Goal: Information Seeking & Learning: Learn about a topic

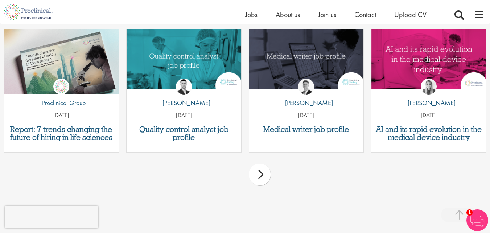
scroll to position [2032, 0]
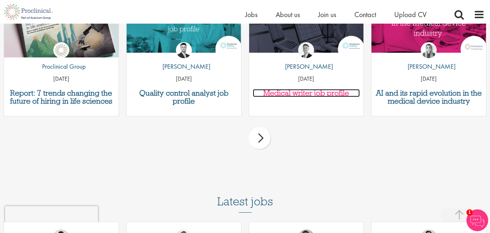
click at [308, 89] on h3 "Medical writer job profile" at bounding box center [306, 93] width 107 height 8
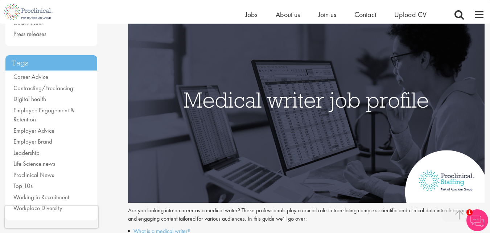
scroll to position [254, 0]
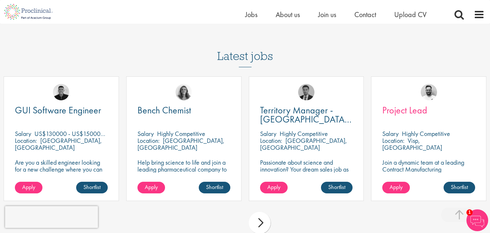
scroll to position [2140, 0]
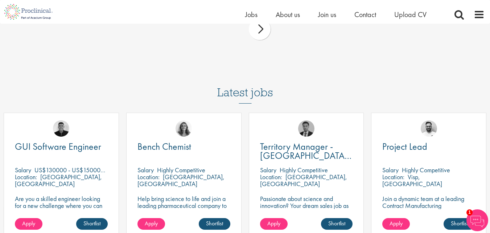
click at [271, 84] on h3 "Latest jobs" at bounding box center [245, 86] width 56 height 36
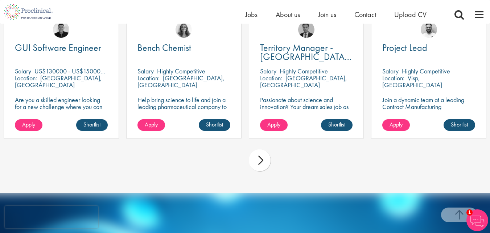
scroll to position [2286, 0]
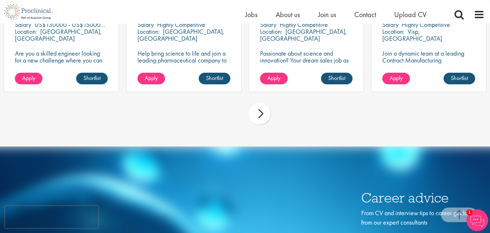
click at [262, 109] on div "next" at bounding box center [260, 114] width 22 height 22
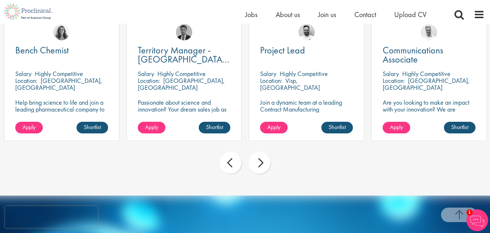
scroll to position [2249, 0]
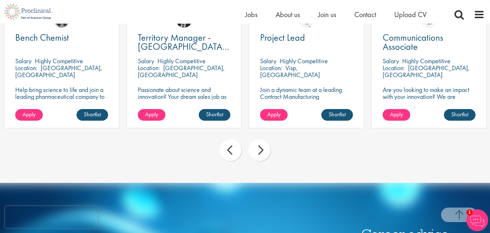
click at [258, 140] on div "next" at bounding box center [260, 150] width 22 height 22
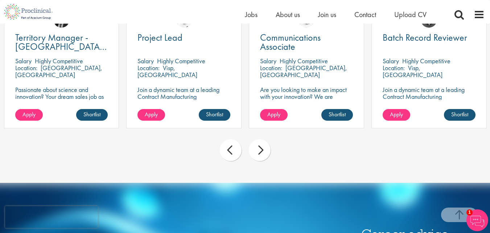
click at [258, 140] on div "next" at bounding box center [260, 150] width 22 height 22
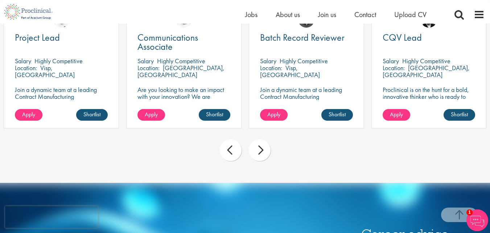
click at [258, 140] on div "next" at bounding box center [260, 150] width 22 height 22
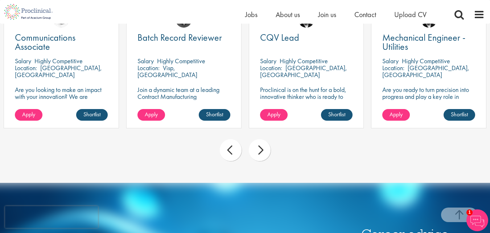
click at [258, 140] on div "next" at bounding box center [260, 150] width 22 height 22
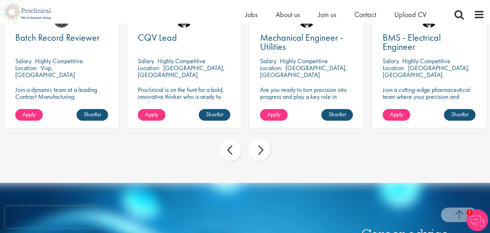
click at [258, 140] on div "next" at bounding box center [260, 150] width 22 height 22
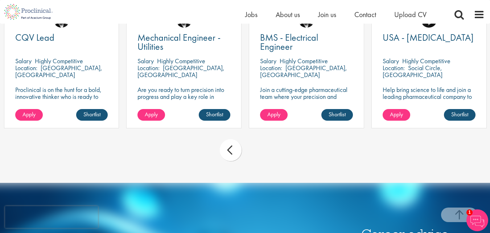
click at [259, 140] on div "prev next" at bounding box center [245, 151] width 490 height 32
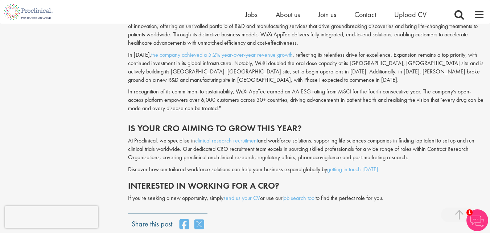
scroll to position [1995, 0]
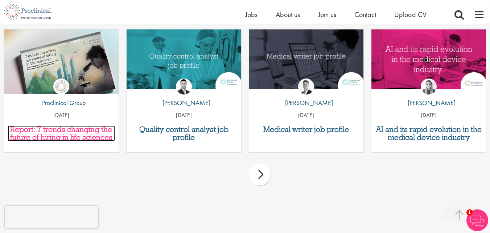
click at [68, 125] on h3 "Report: 7 trends changing the future of hiring in life sciences" at bounding box center [61, 133] width 107 height 16
